Goal: Task Accomplishment & Management: Use online tool/utility

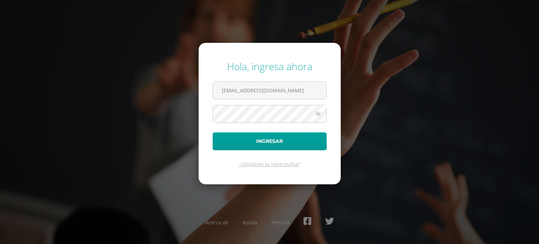
click at [213, 132] on button "Ingresar" at bounding box center [270, 141] width 114 height 18
click at [256, 100] on form "Hola, ingresa ahora admin@liceoguatemala.edu.gt Ingresar ¿Olvidaste tu contrase…" at bounding box center [269, 113] width 142 height 141
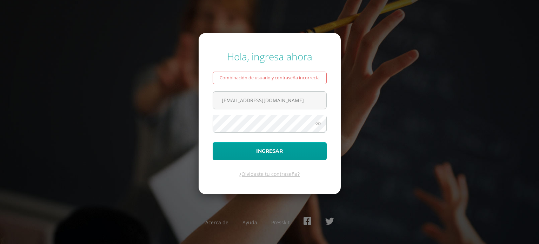
click at [256, 89] on form "Hola, ingresa ahora Combinación de usuario y contraseña incorrecta admin@liceog…" at bounding box center [269, 113] width 142 height 161
click at [248, 100] on input "admin@liceoguatemala.edu.gt" at bounding box center [269, 100] width 113 height 17
drag, startPoint x: 297, startPoint y: 103, endPoint x: 189, endPoint y: 95, distance: 108.3
click at [189, 95] on div "Hola, ingresa ahora Combinación de usuario y contraseña incorrecta admin@liceog…" at bounding box center [269, 121] width 452 height 155
type input "admin@liceoguatemala.edu.gt"
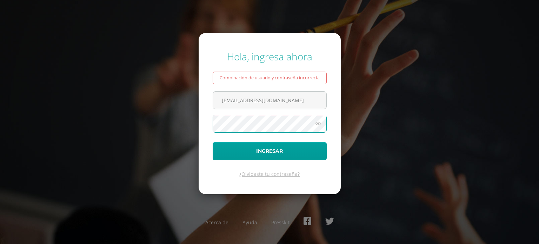
click at [213, 142] on button "Ingresar" at bounding box center [270, 151] width 114 height 18
click at [319, 124] on icon at bounding box center [318, 123] width 9 height 8
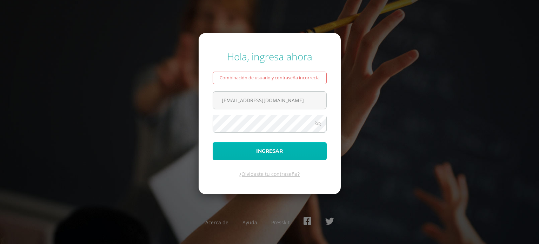
click at [262, 147] on button "Ingresar" at bounding box center [270, 151] width 114 height 18
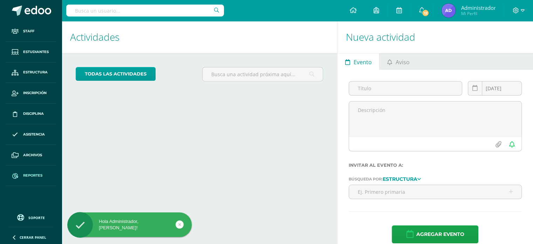
click at [30, 170] on link "Reportes" at bounding box center [31, 175] width 50 height 21
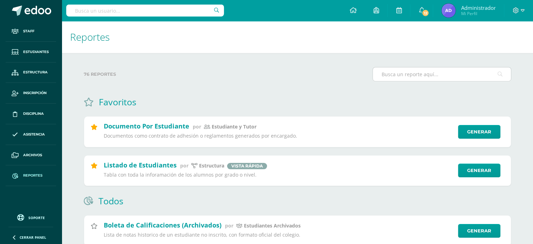
click at [422, 70] on input "text" at bounding box center [442, 74] width 138 height 14
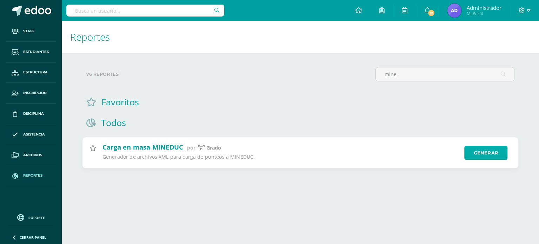
type input "mine"
click at [473, 151] on link "Generar" at bounding box center [485, 153] width 43 height 14
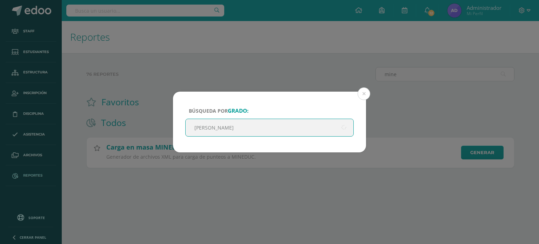
type input "quinto"
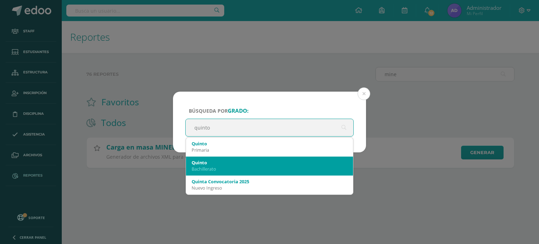
click at [213, 169] on div "Bachillerato" at bounding box center [269, 169] width 156 height 6
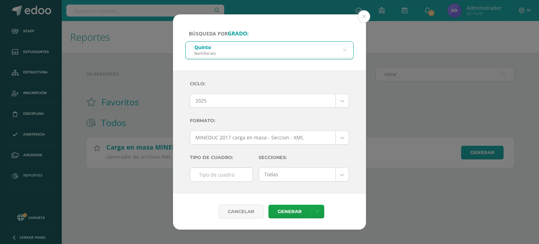
click at [241, 178] on input "text" at bounding box center [221, 175] width 62 height 14
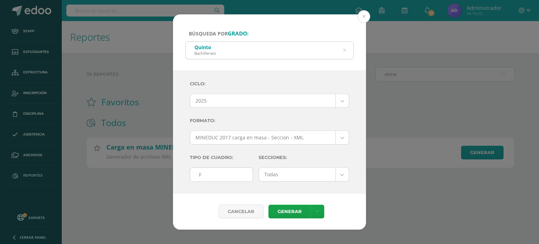
type input "F"
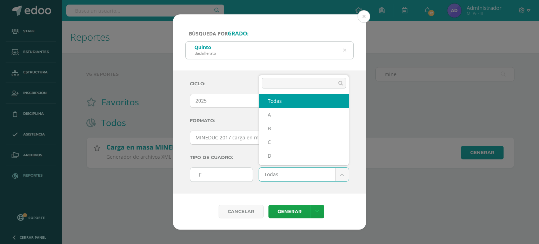
click at [345, 175] on body "Búsqueda por [PERSON_NAME]: [PERSON_NAME] quinto Ciclo: 2025 2025 2024 2023 202…" at bounding box center [269, 95] width 539 height 190
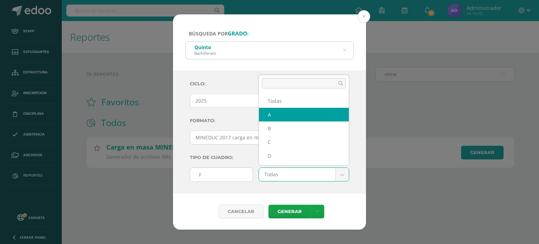
select select "A"
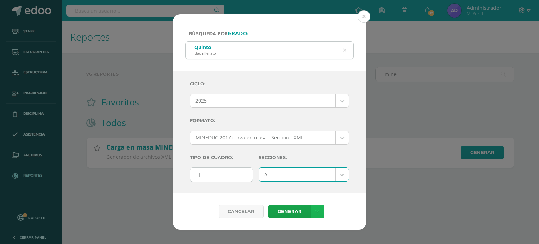
click at [319, 211] on link at bounding box center [317, 211] width 14 height 14
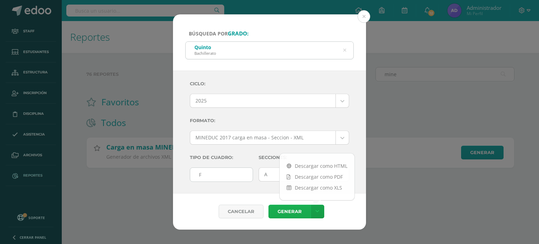
click at [291, 211] on link "Generar" at bounding box center [289, 211] width 42 height 14
click at [364, 15] on button at bounding box center [363, 16] width 13 height 13
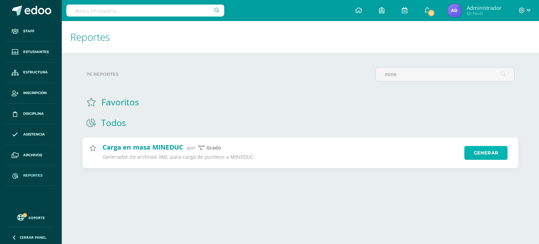
click at [477, 154] on link "Generar" at bounding box center [485, 153] width 43 height 14
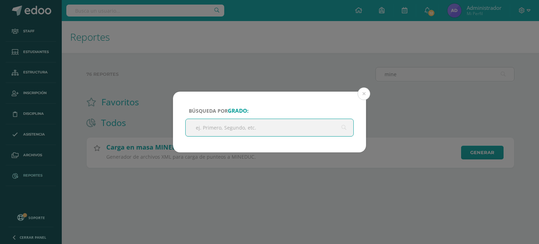
type input "Q"
type input "quinto"
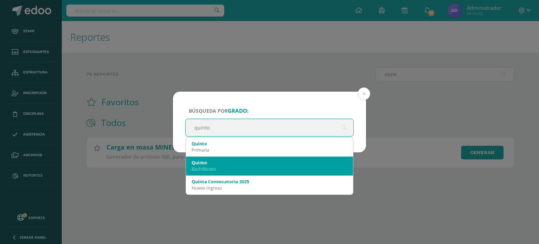
click at [222, 169] on div "Bachillerato" at bounding box center [269, 169] width 156 height 6
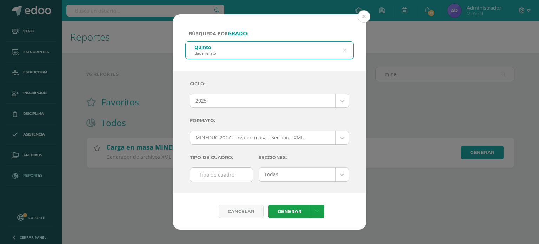
click at [321, 139] on body "Búsqueda por [PERSON_NAME]: [PERSON_NAME] quinto Ciclo: 2025 2025 2024 2023 202…" at bounding box center [269, 95] width 539 height 190
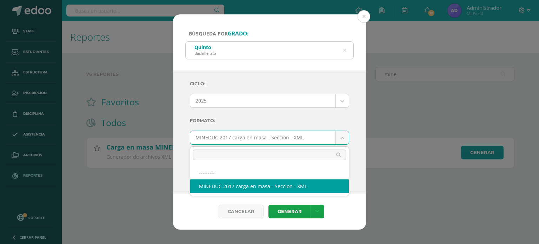
click at [324, 138] on body "Búsqueda por [PERSON_NAME]: [PERSON_NAME] quinto Ciclo: 2025 2025 2024 2023 202…" at bounding box center [269, 95] width 539 height 190
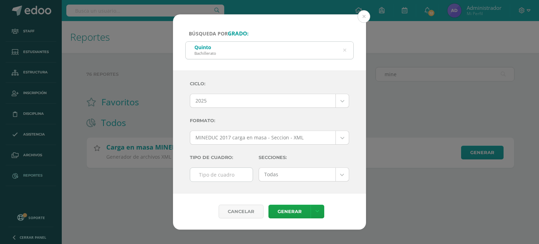
click at [216, 179] on input "text" at bounding box center [221, 175] width 62 height 14
type input "F"
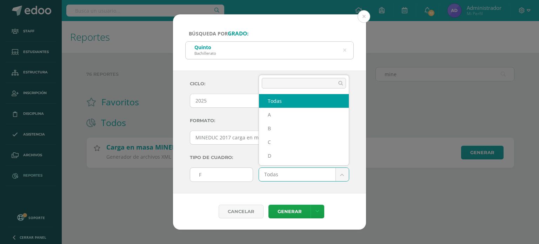
click at [301, 176] on body "Búsqueda por [PERSON_NAME]: [PERSON_NAME] quinto Ciclo: 2025 2025 2024 2023 202…" at bounding box center [269, 95] width 539 height 190
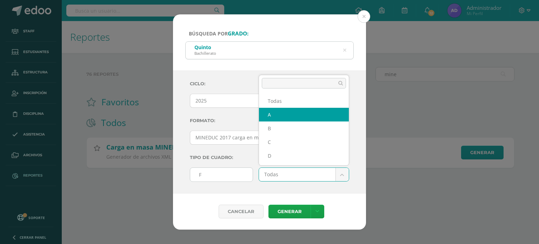
select select "A"
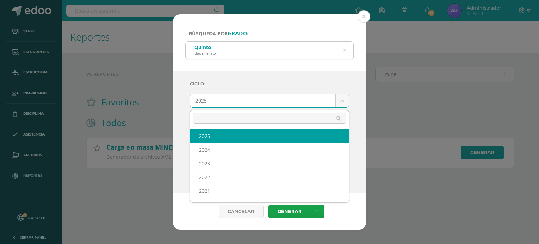
click at [343, 101] on body "Búsqueda por [PERSON_NAME]: [PERSON_NAME] quinto Ciclo: 2025 2025 2024 2023 202…" at bounding box center [269, 95] width 539 height 190
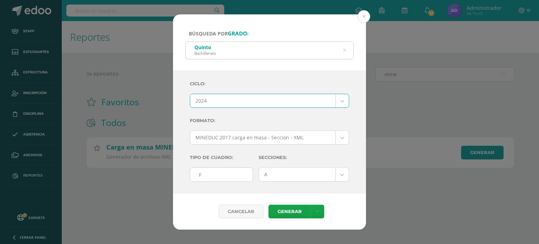
click at [285, 139] on body "Búsqueda por [PERSON_NAME]: [PERSON_NAME] quinto Ciclo: 2024 2025 2024 2023 202…" at bounding box center [269, 95] width 539 height 190
click at [324, 106] on body "Búsqueda por [PERSON_NAME]: [PERSON_NAME] quinto Ciclo: 2024 2025 2024 2023 202…" at bounding box center [269, 95] width 539 height 190
click at [321, 105] on body "Búsqueda por [PERSON_NAME]: [PERSON_NAME] quinto Ciclo: 2024 2025 2024 2023 202…" at bounding box center [269, 95] width 539 height 190
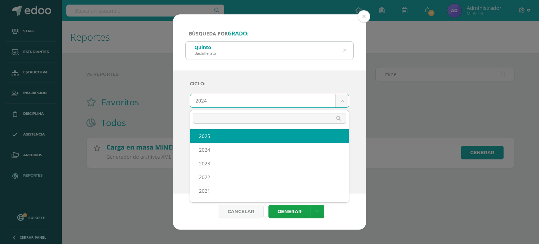
select select "8"
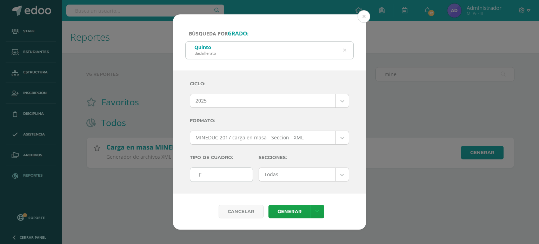
click at [237, 177] on input "F" at bounding box center [221, 175] width 62 height 14
